Goal: Complete application form

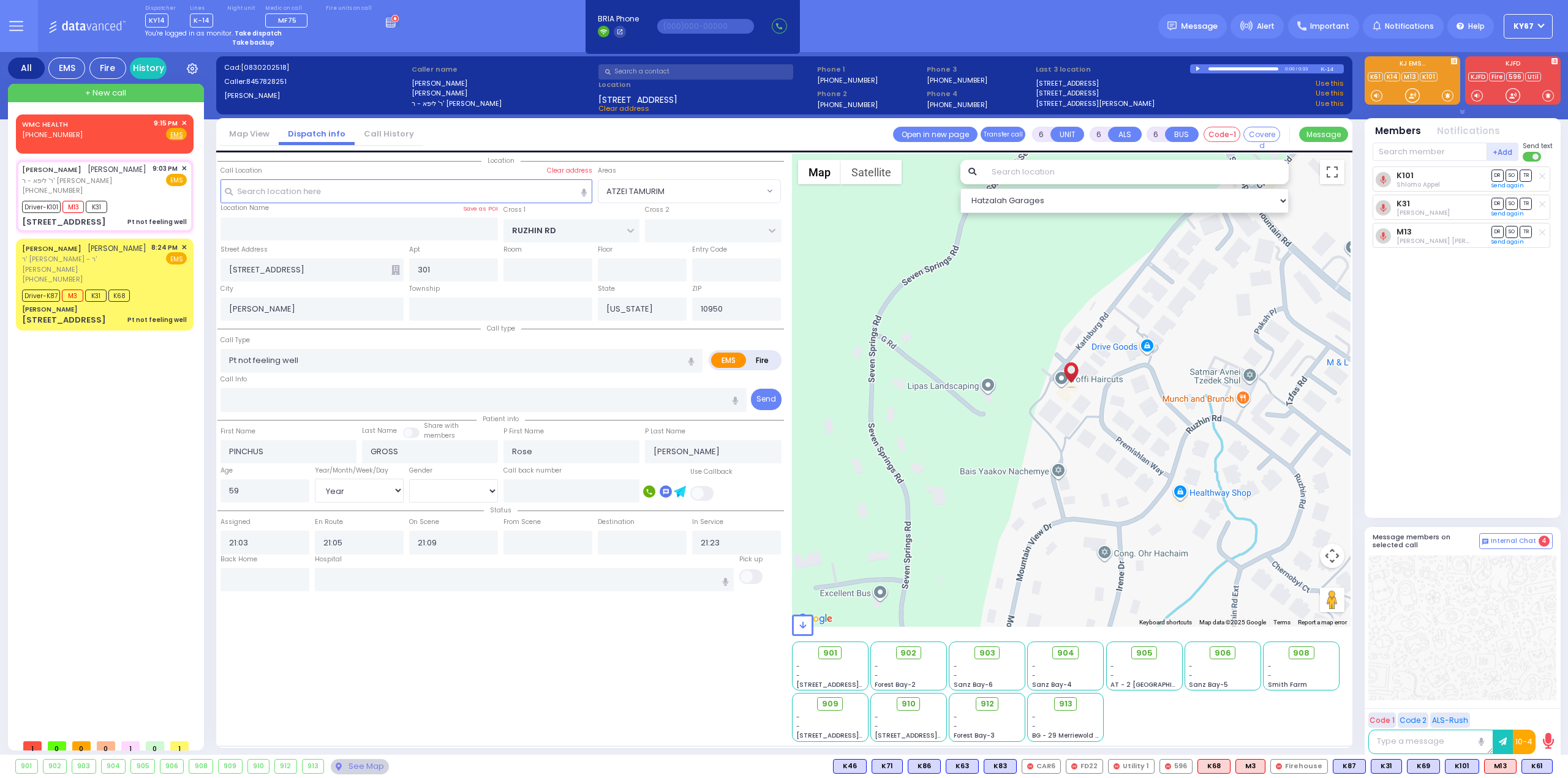
select select "ATZEI TAMURIM"
select select "Year"
select select "[DEMOGRAPHIC_DATA]"
select select
radio input "true"
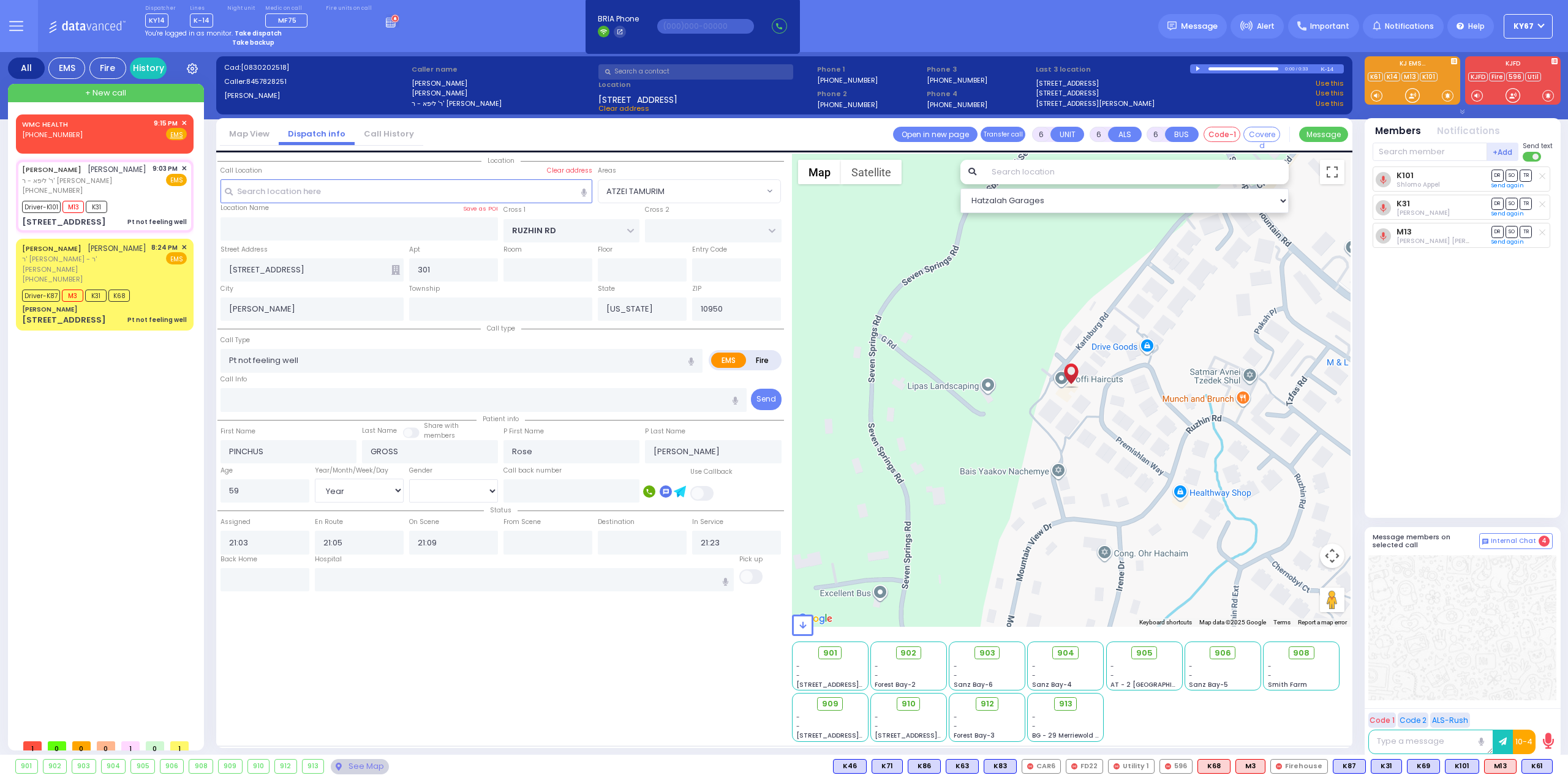
select select "Year"
select select "[DEMOGRAPHIC_DATA]"
select select "Hatzalah Garages"
select select "ATZEI TAMURIM"
select select
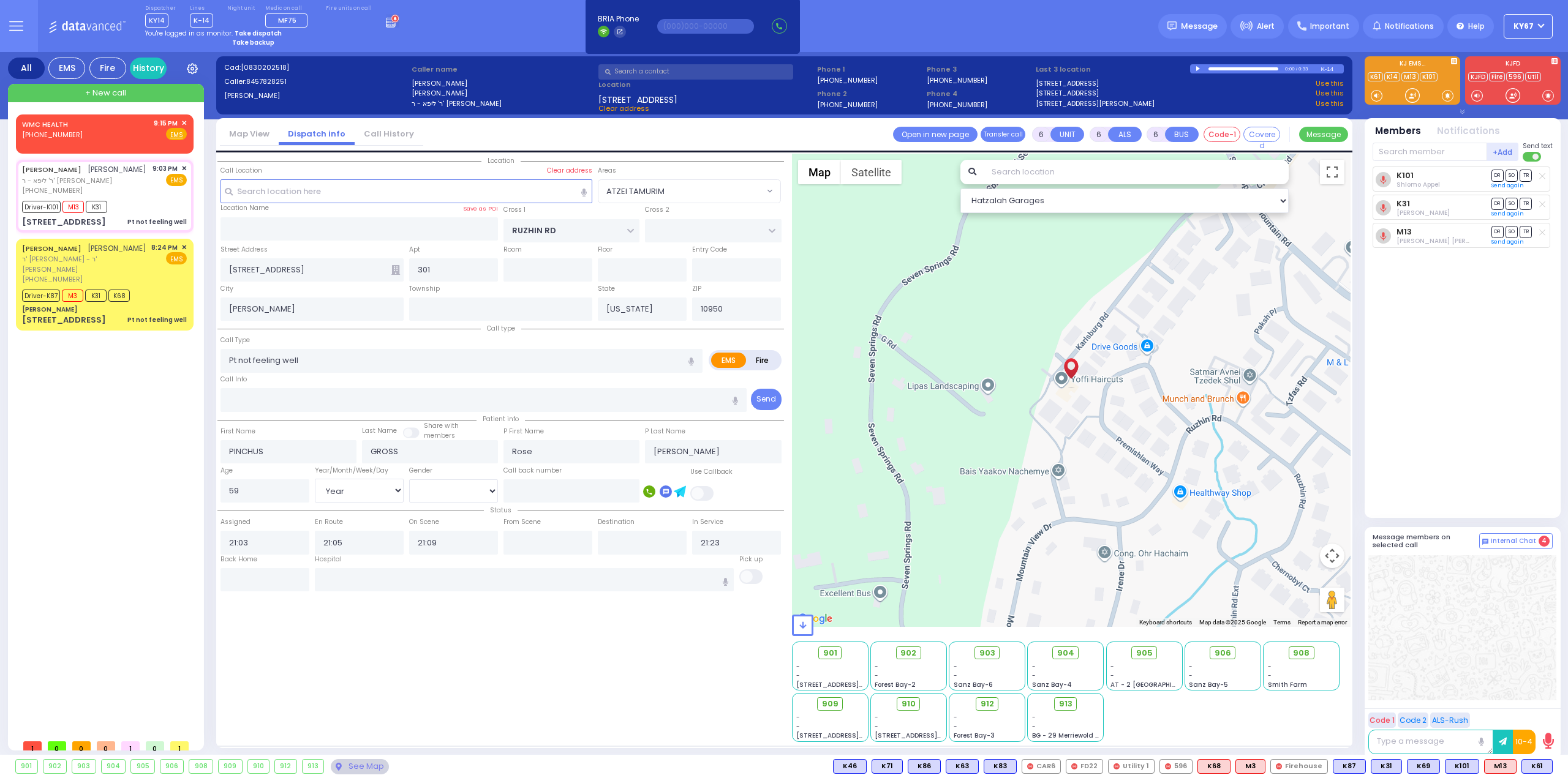
radio input "true"
select select "Year"
select select "[DEMOGRAPHIC_DATA]"
select select "Hatzalah Garages"
select select "ATZEI TAMURIM"
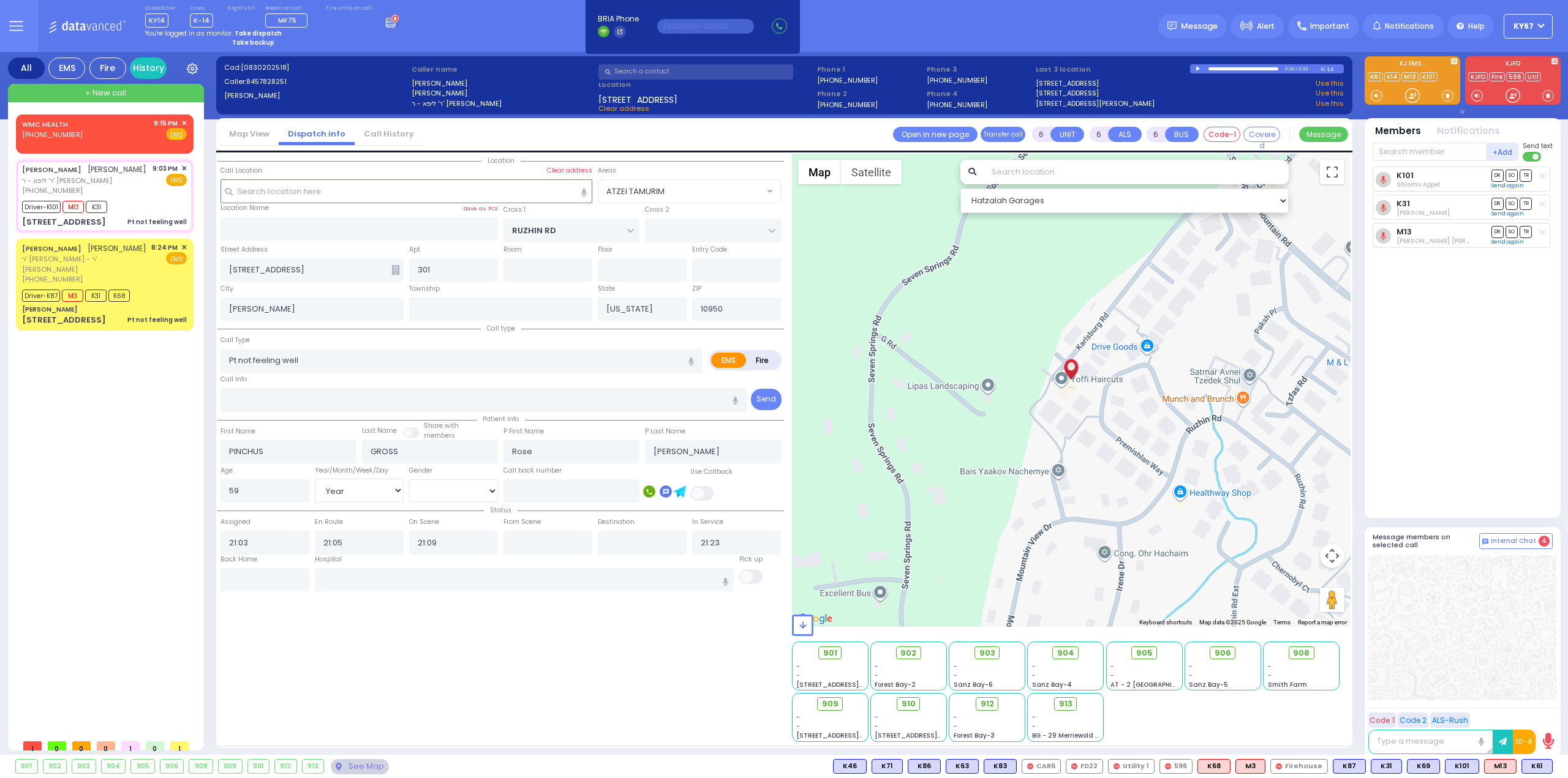
select select
radio input "true"
select select "Year"
select select "[DEMOGRAPHIC_DATA]"
select select "Hatzalah Garages"
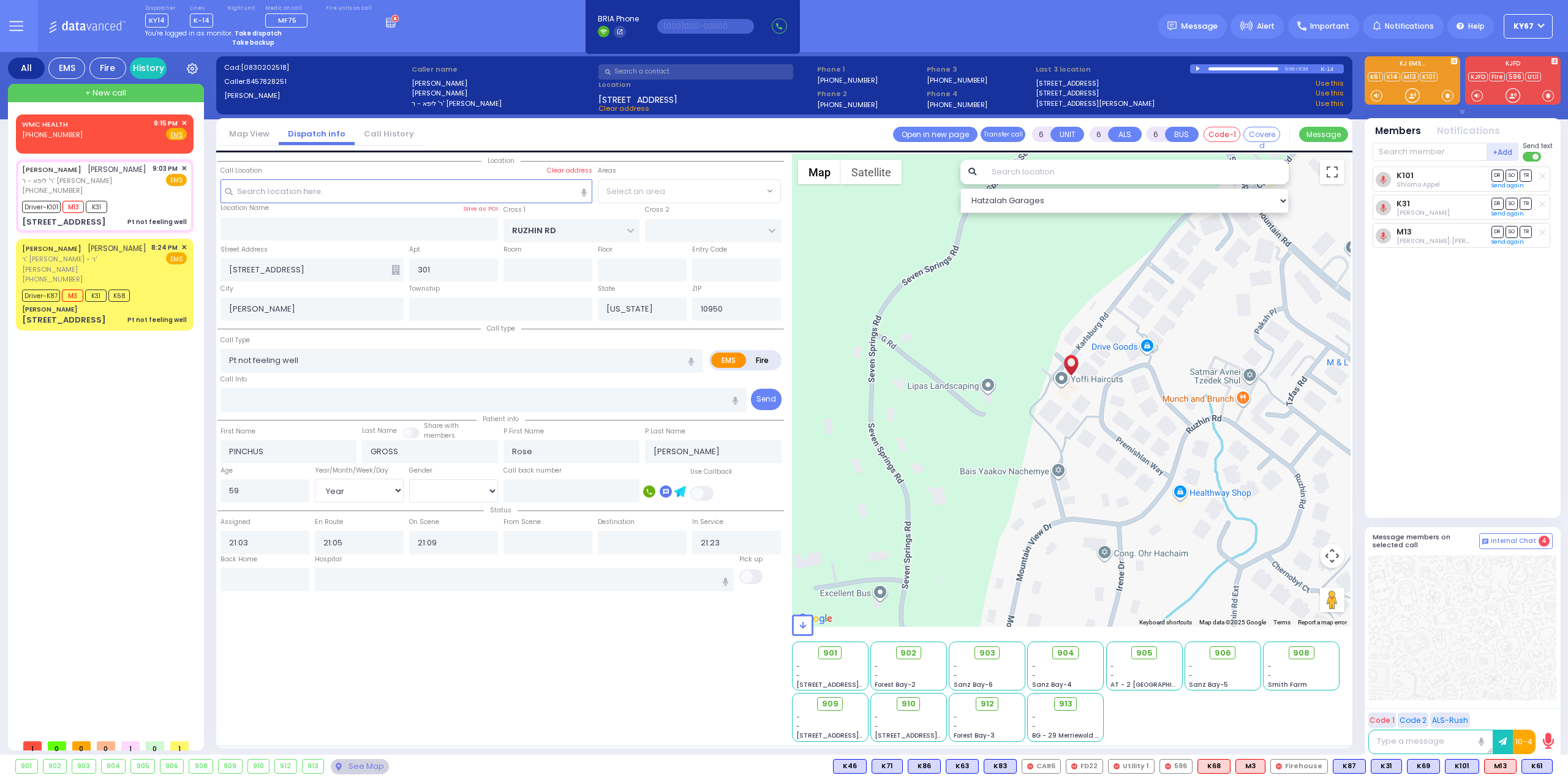
select select "ATZEI TAMURIM"
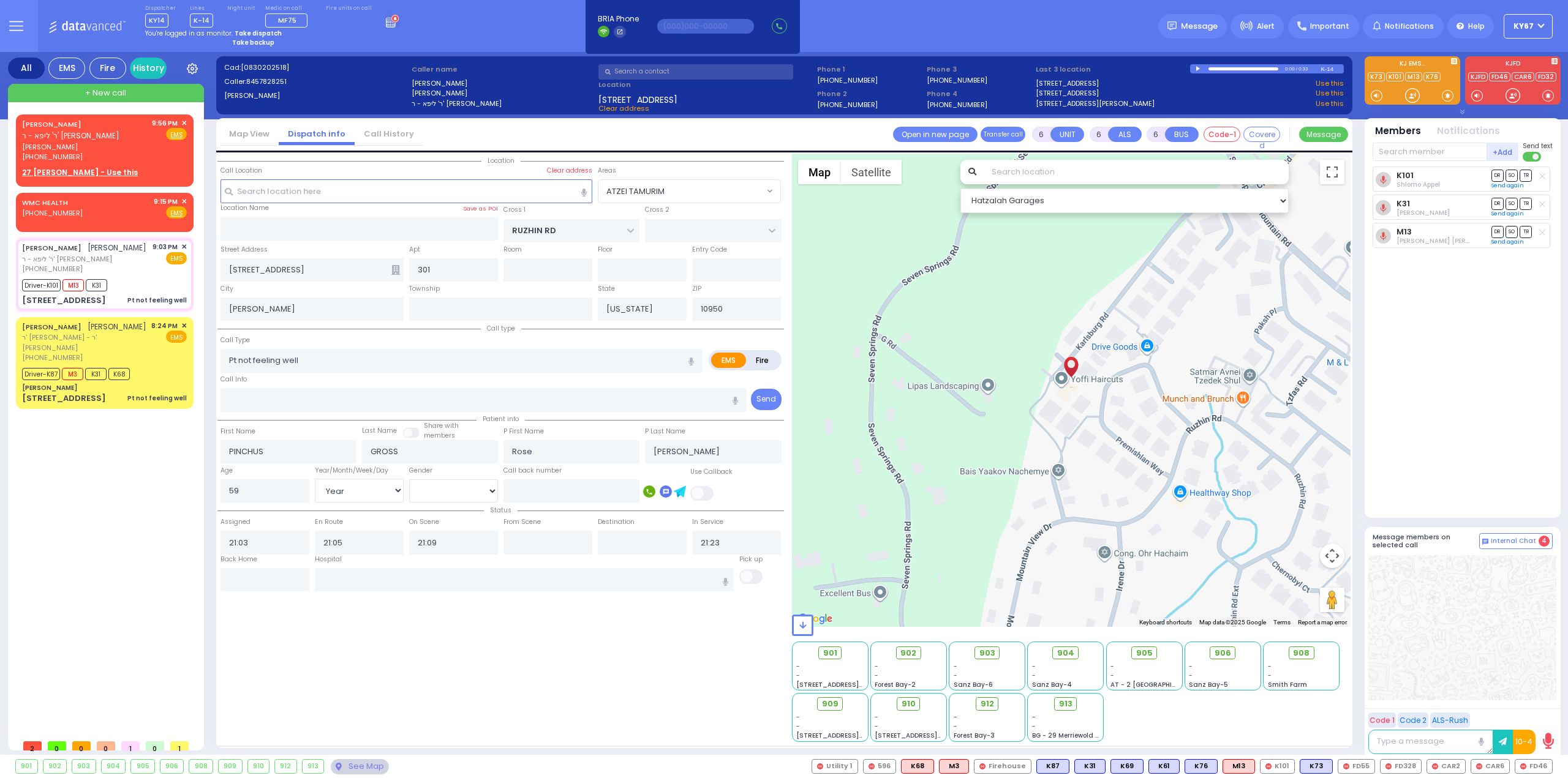
select select
radio input "true"
select select "Year"
select select "[DEMOGRAPHIC_DATA]"
select select "Hatzalah Garages"
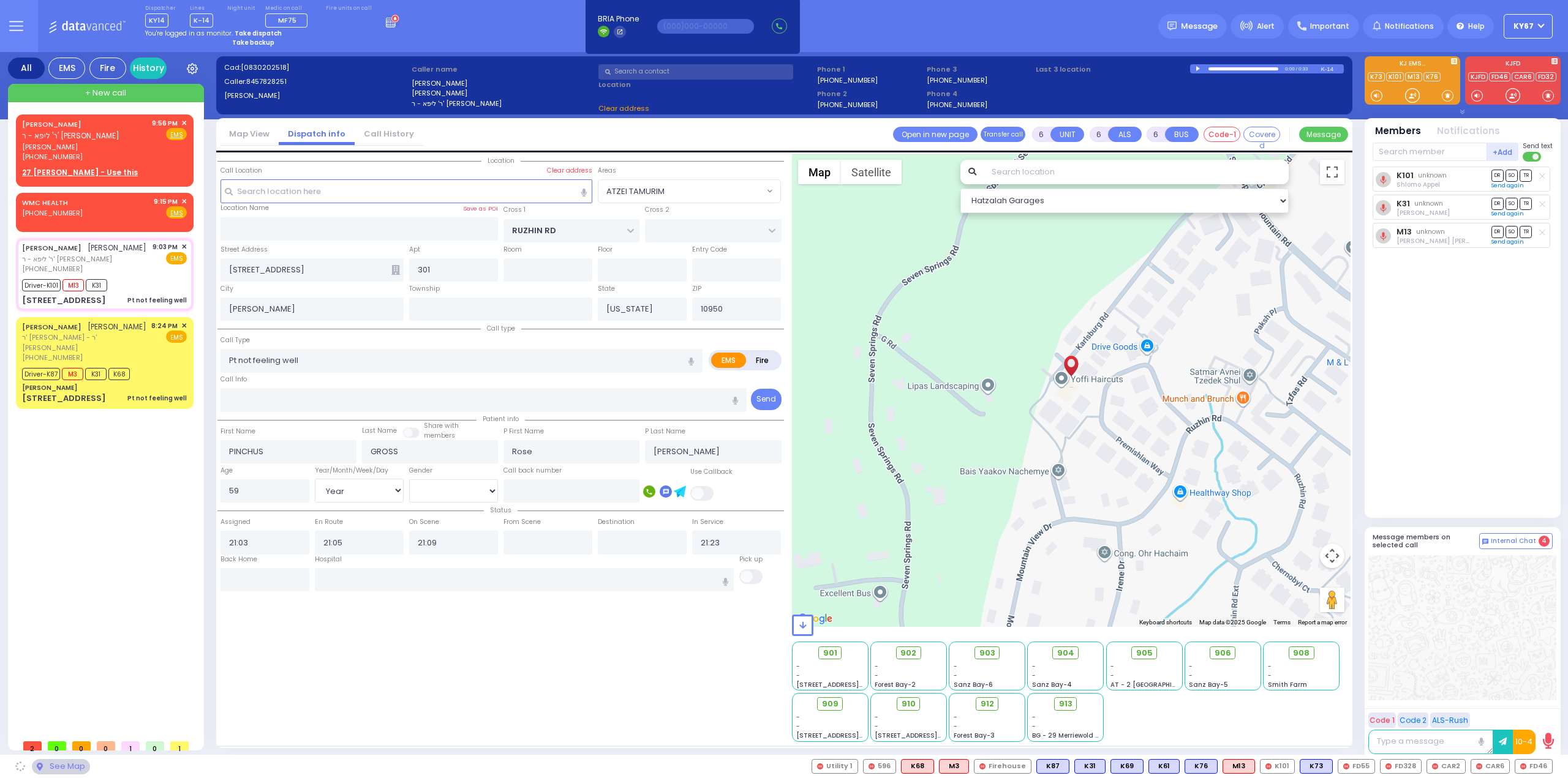
select select "ATZEI TAMURIM"
select select
radio input "true"
select select "Year"
select select "[DEMOGRAPHIC_DATA]"
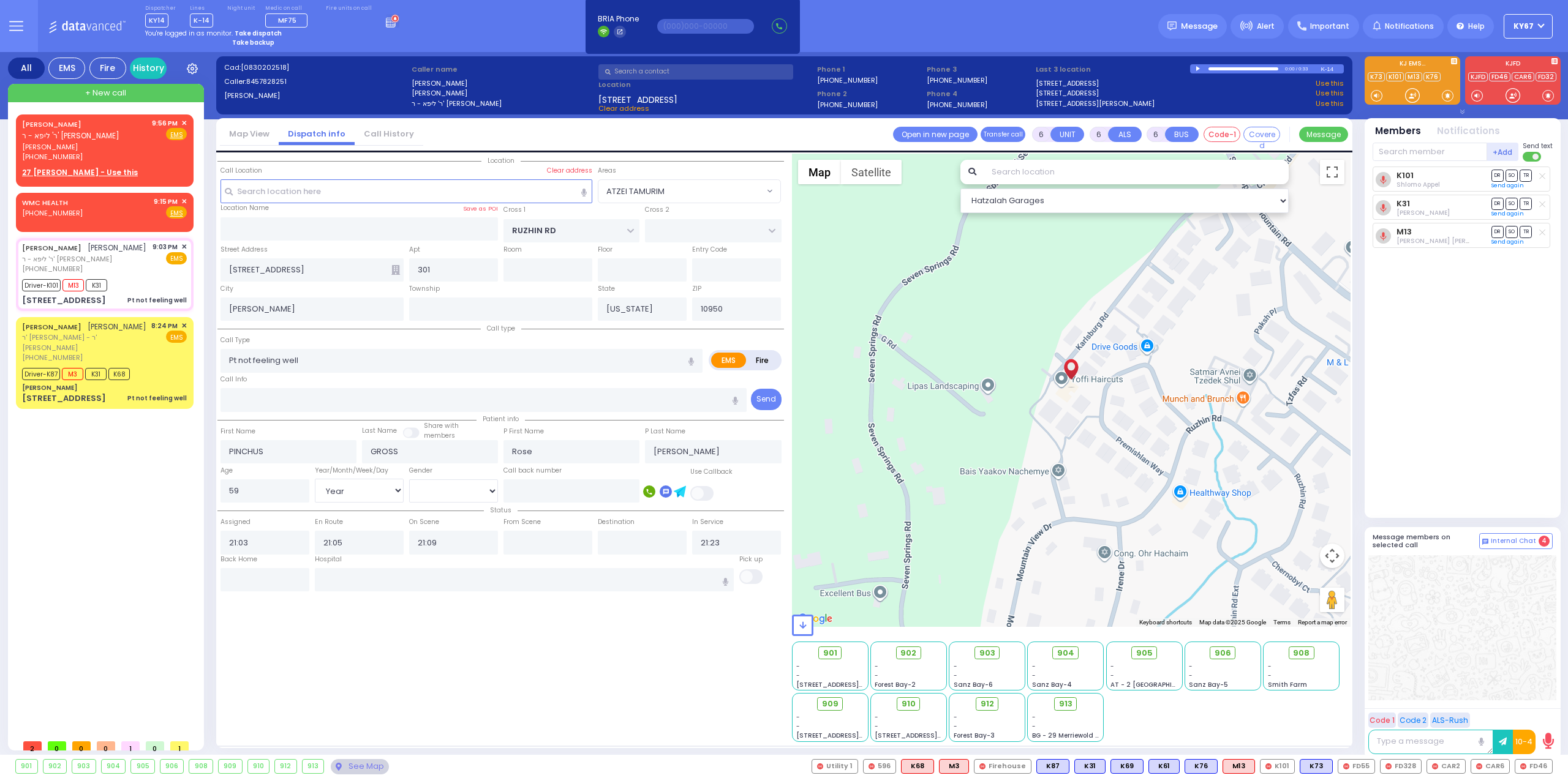
select select "Hatzalah Garages"
select select "ATZEI TAMURIM"
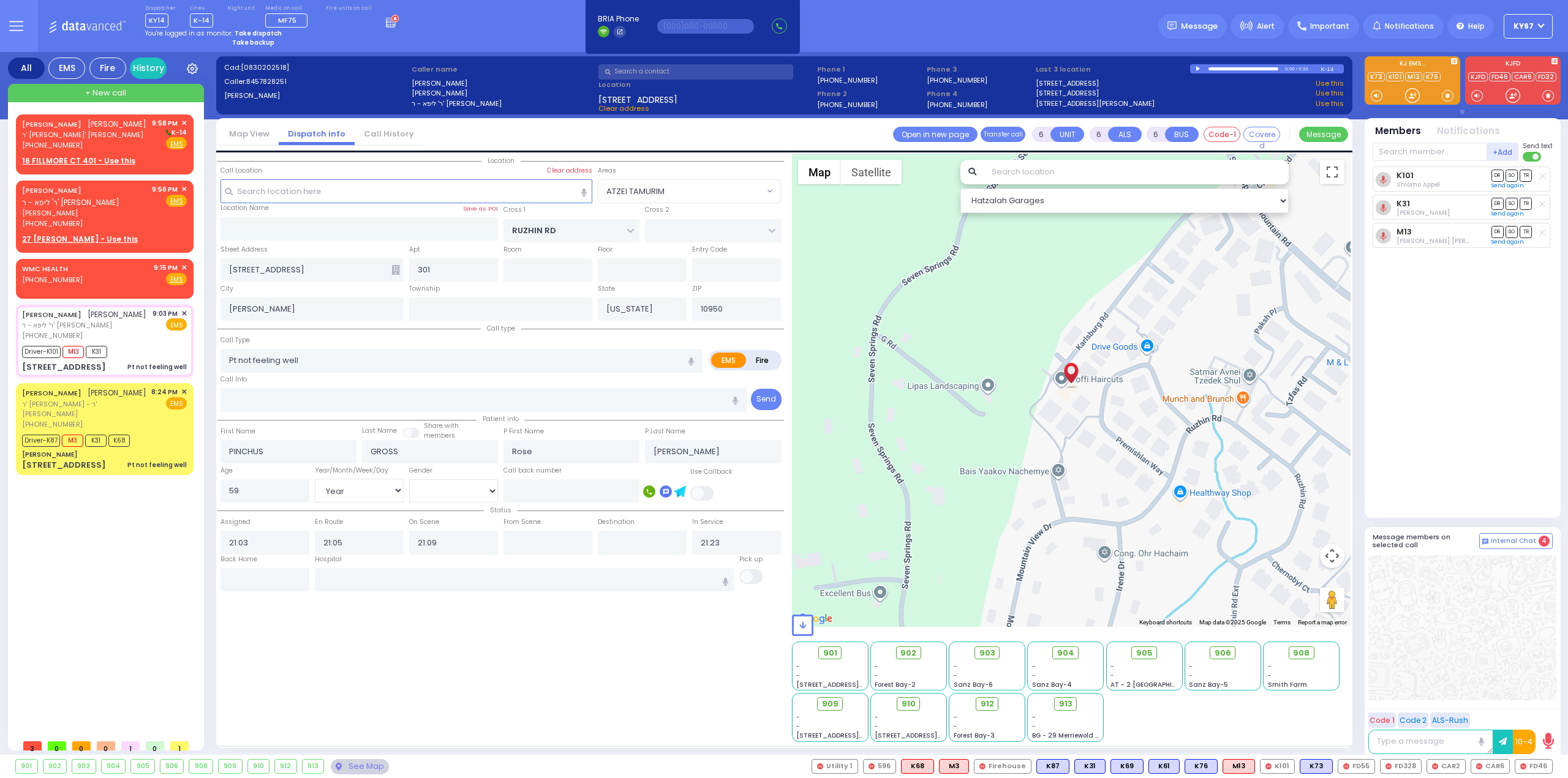
select select
radio input "true"
select select "Year"
select select "[DEMOGRAPHIC_DATA]"
select select "Hatzalah Garages"
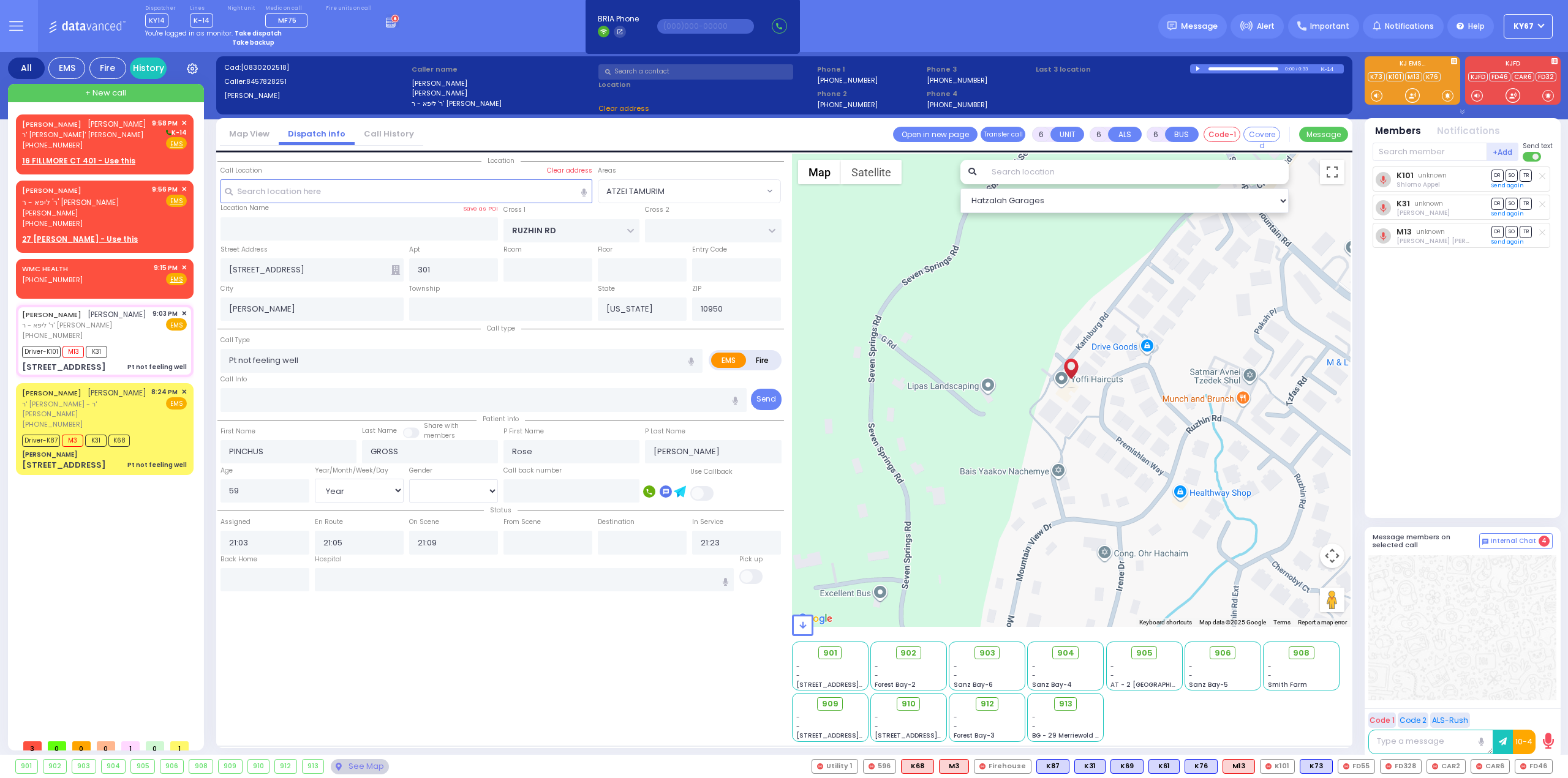
select select "ATZEI TAMURIM"
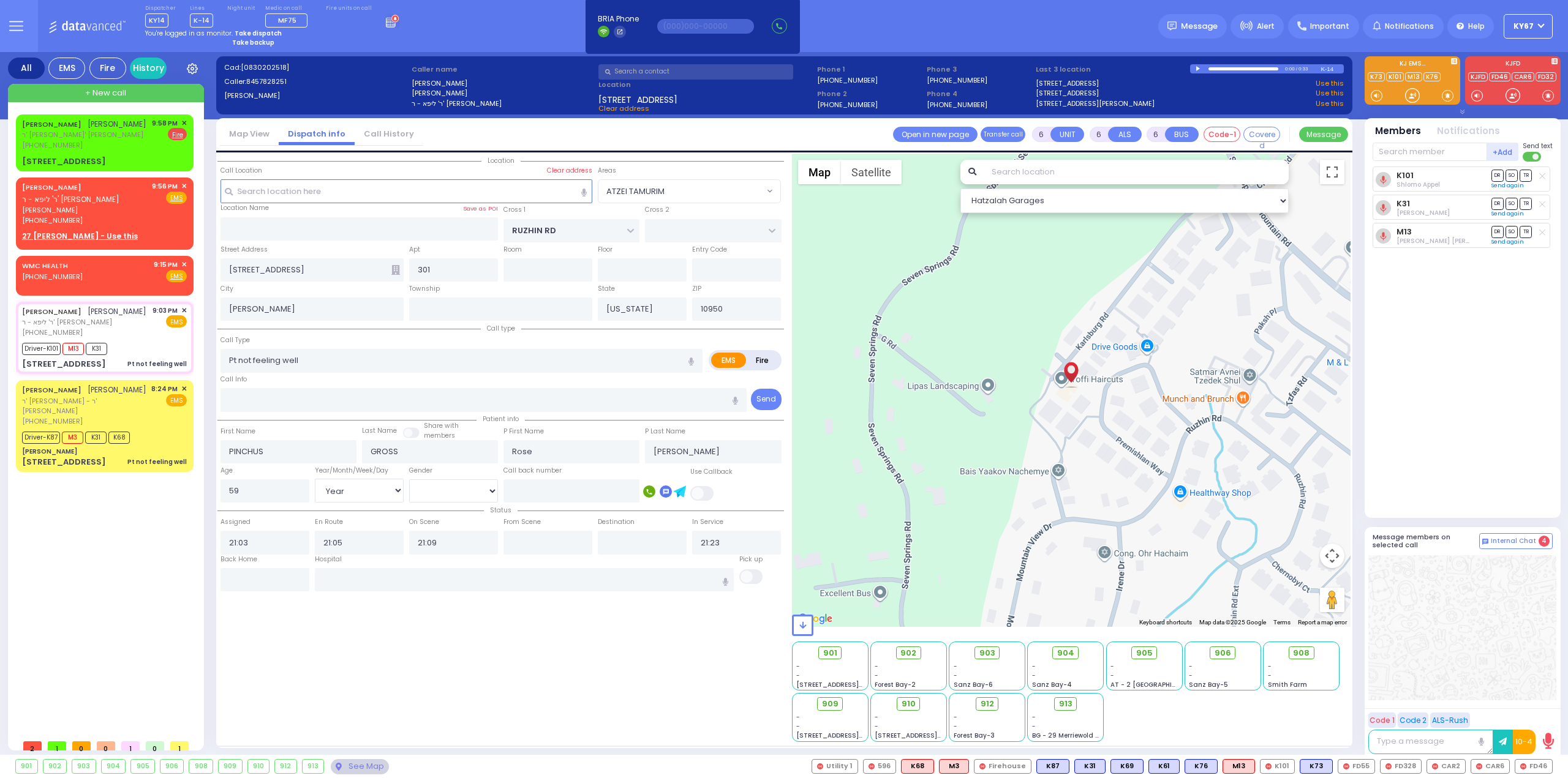
select select
radio input "true"
select select "Year"
select select "[DEMOGRAPHIC_DATA]"
select select "Hatzalah Garages"
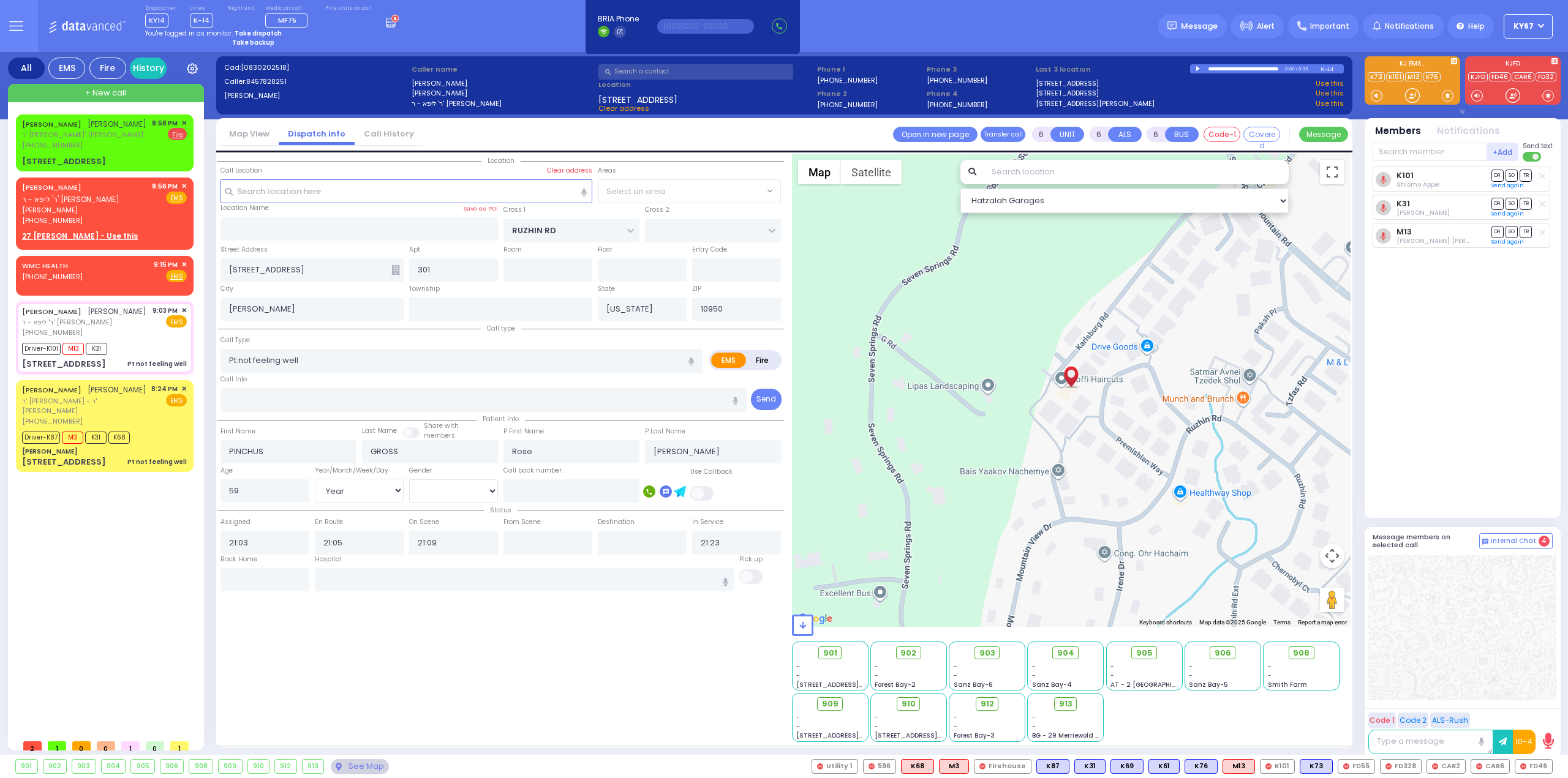
select select "ATZEI TAMURIM"
select select
radio input "true"
select select "Year"
select select "[DEMOGRAPHIC_DATA]"
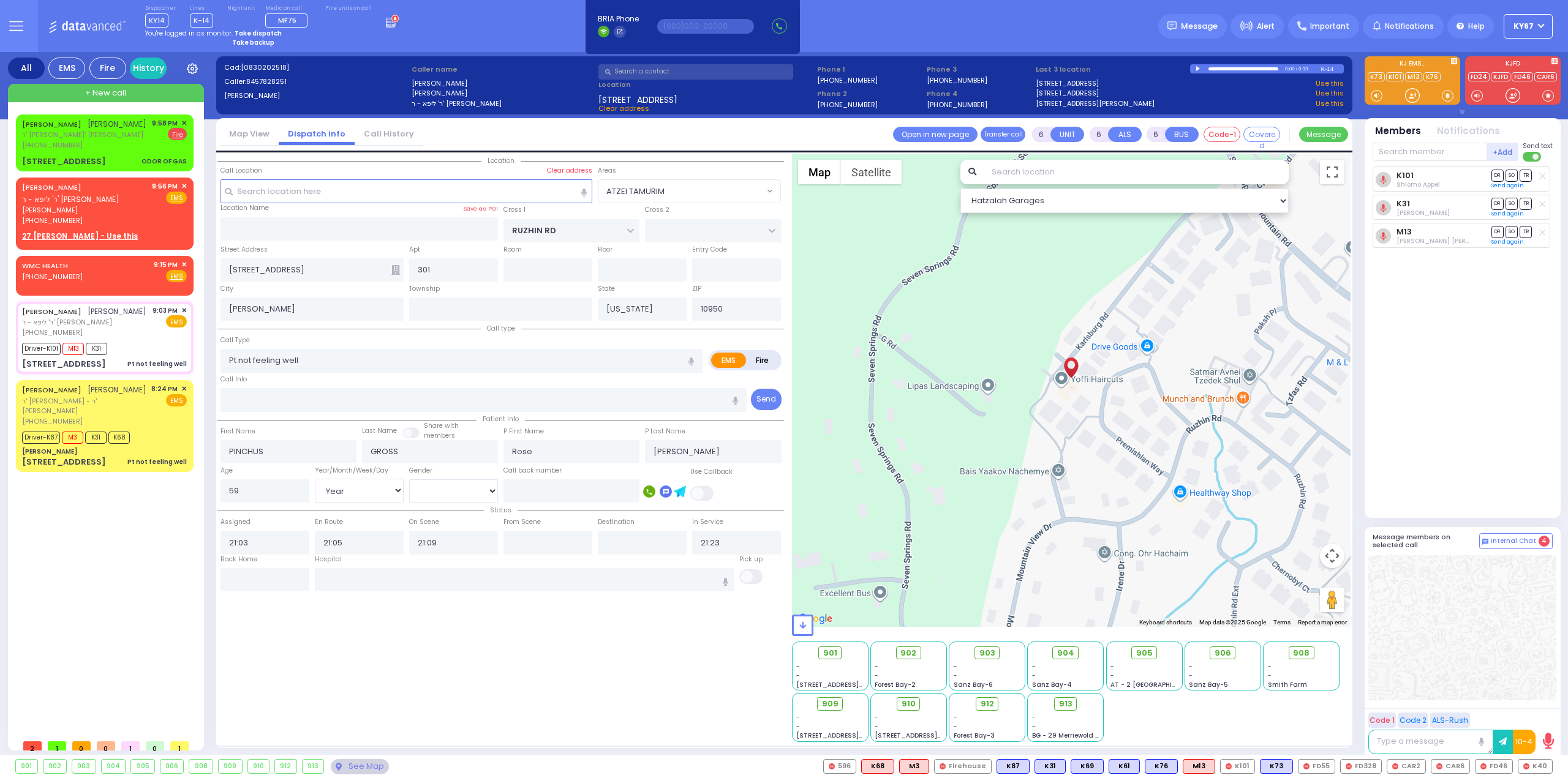
select select "Hatzalah Garages"
radio input "true"
select select "Year"
select select "[DEMOGRAPHIC_DATA]"
select select
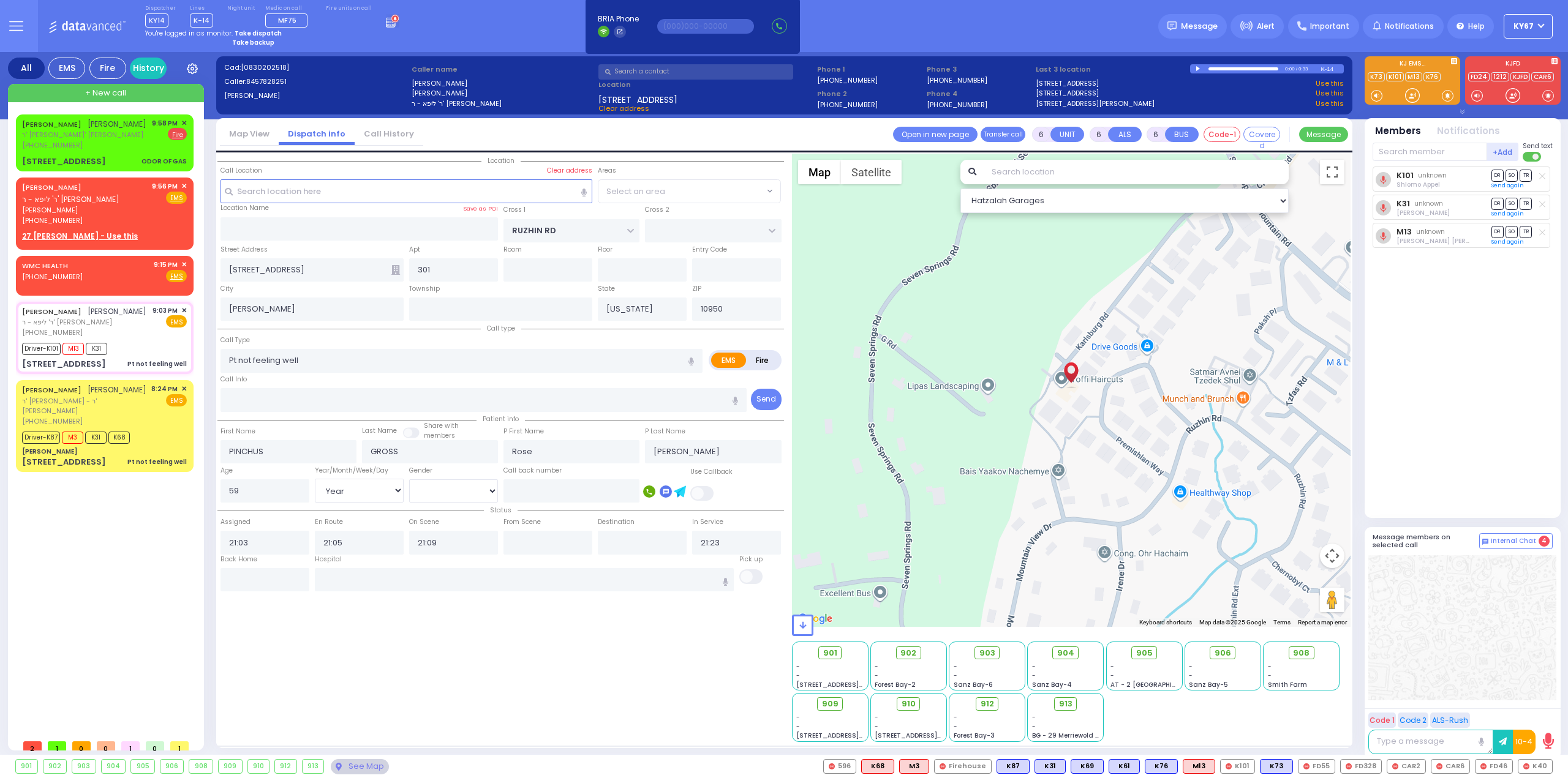
select select "Hatzalah Garages"
select select "ATZEI TAMURIM"
select select
radio input "true"
select select "Year"
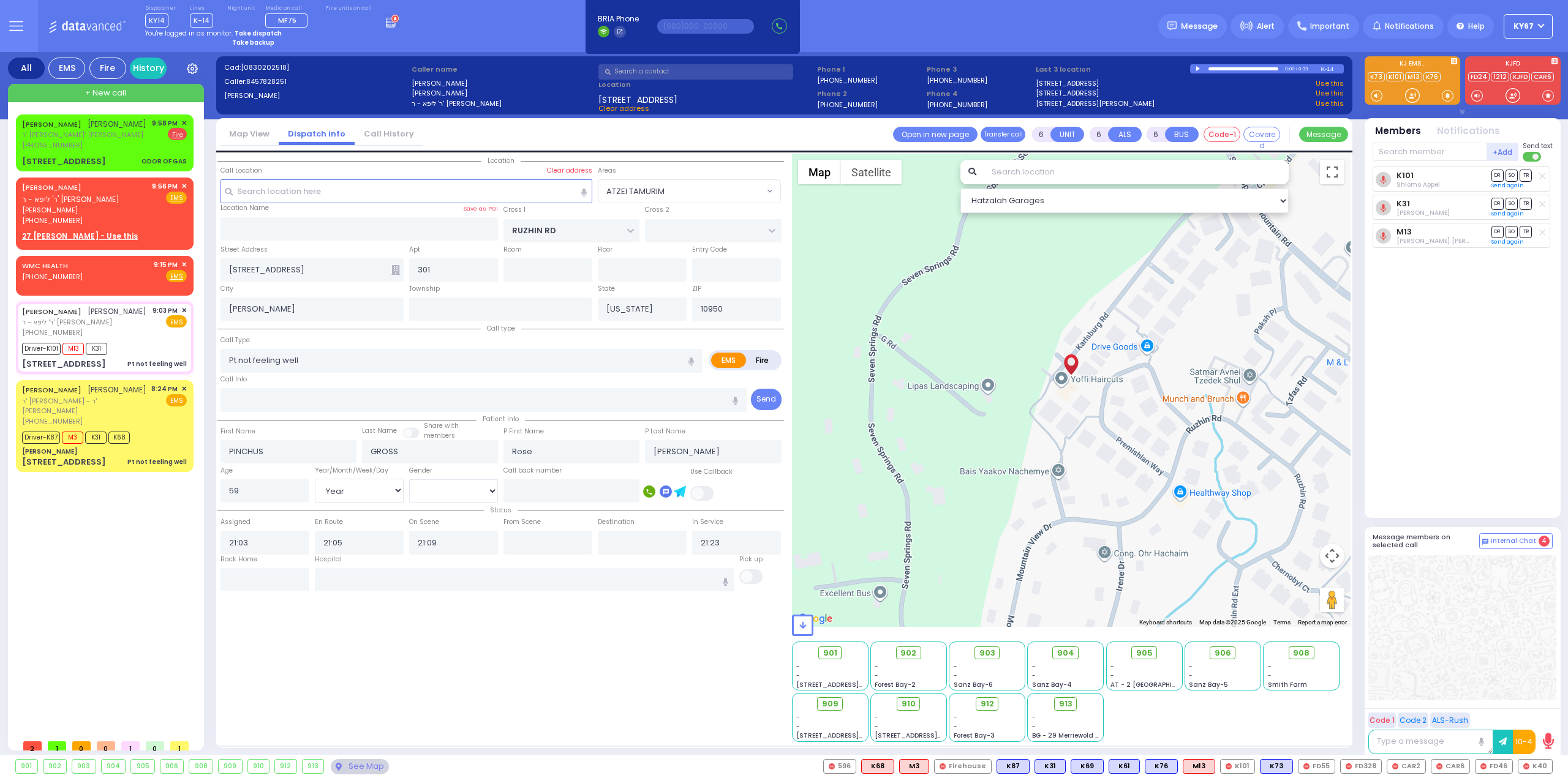
select select "[DEMOGRAPHIC_DATA]"
select select "Hatzalah Garages"
select select "ATZEI TAMURIM"
